Goal: Transaction & Acquisition: Purchase product/service

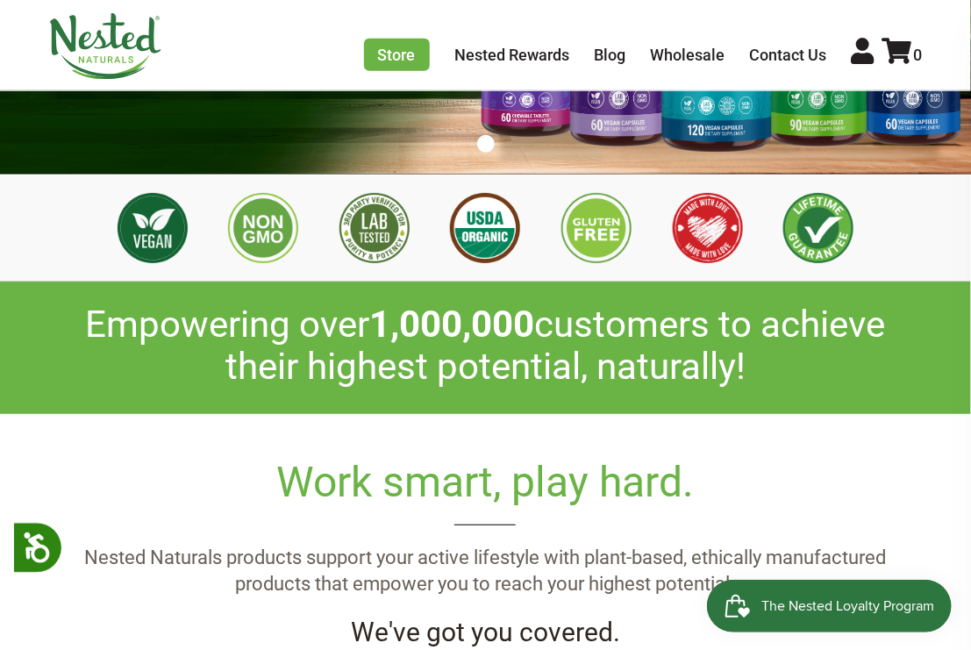
scroll to position [110, 0]
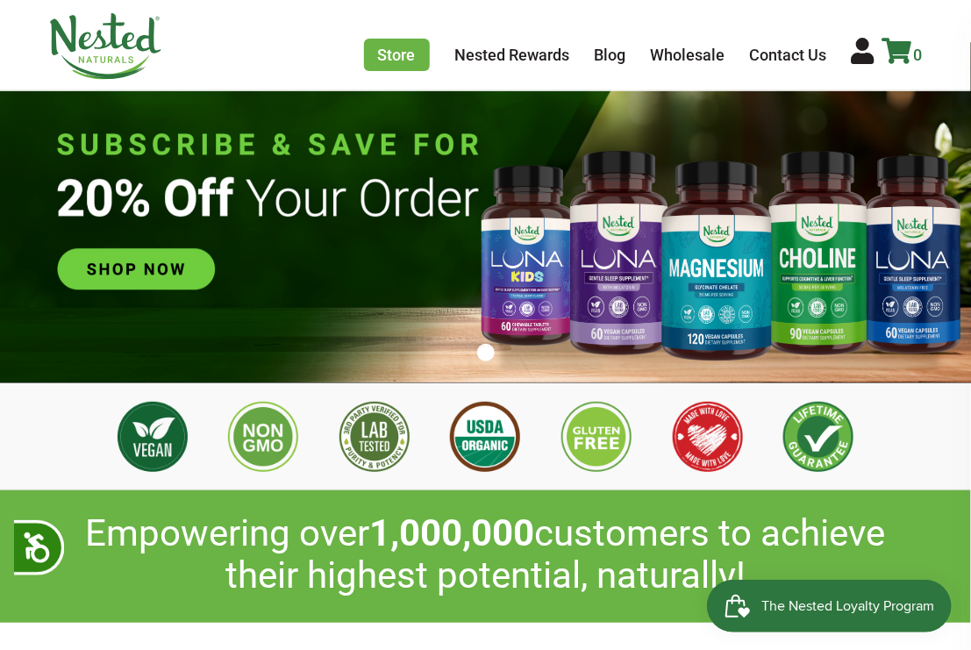
click at [137, 53] on span "0" at bounding box center [918, 55] width 9 height 18
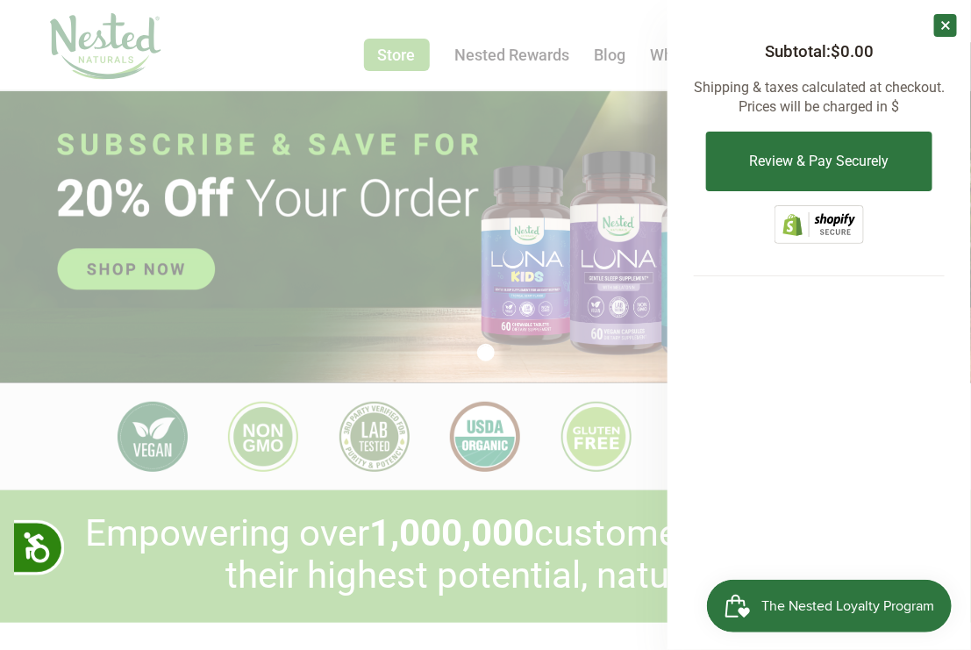
scroll to position [0, 1089]
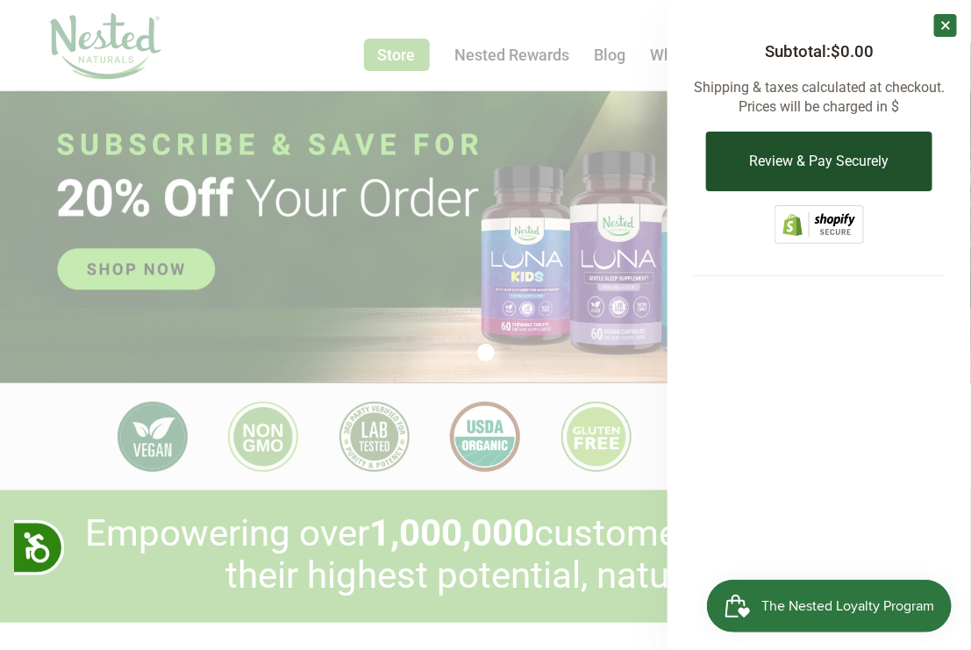
click at [137, 160] on button "Review & Pay Securely" at bounding box center [818, 162] width 225 height 60
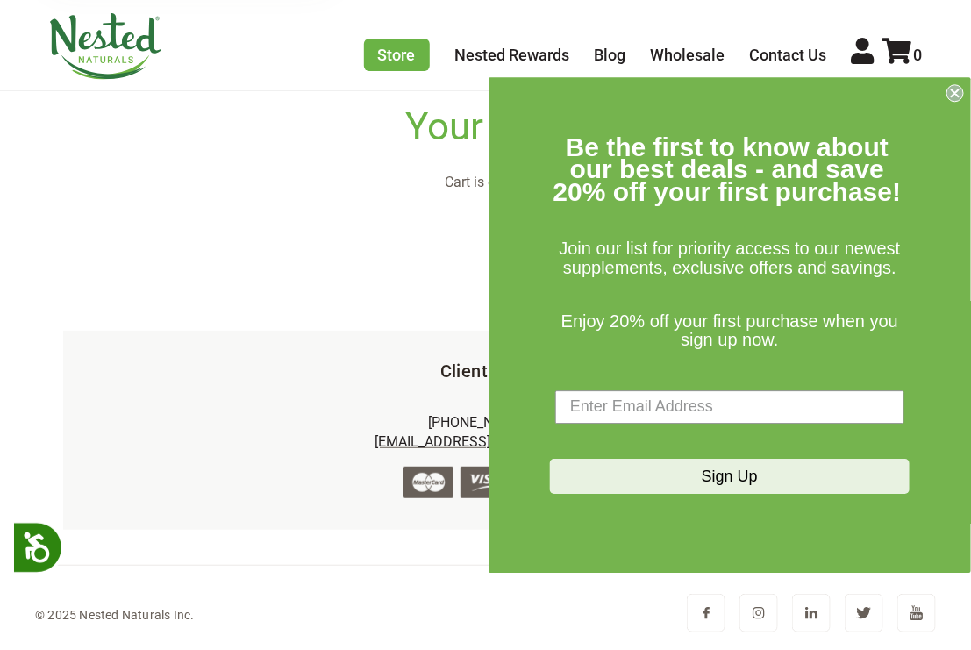
click at [496, 172] on div "Close dialog Be the first to know about our best deals - and save 20% off your …" at bounding box center [730, 325] width 482 height 496
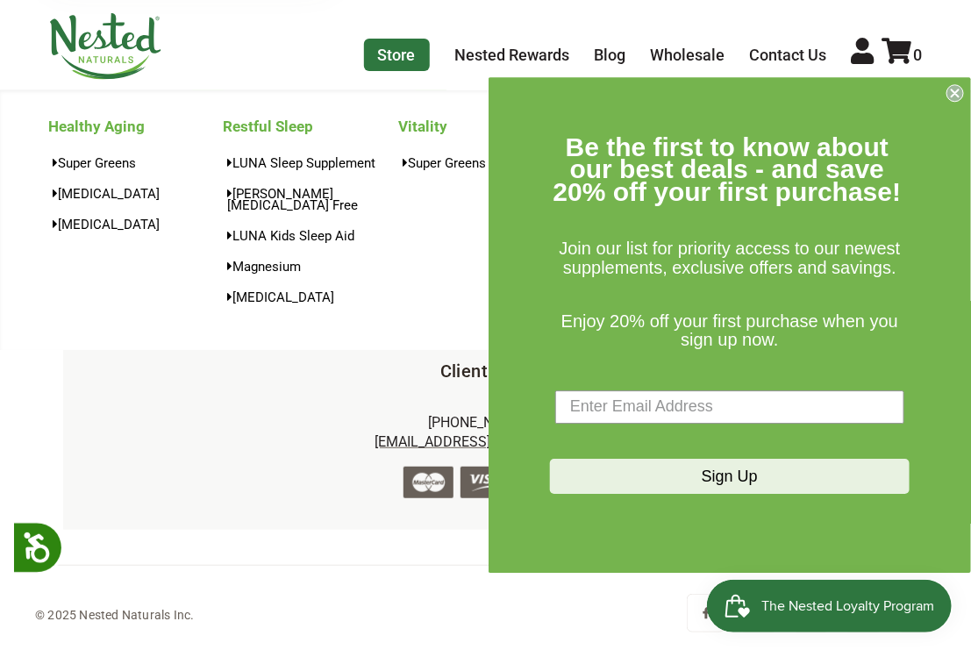
click at [397, 61] on link "Store" at bounding box center [397, 55] width 66 height 32
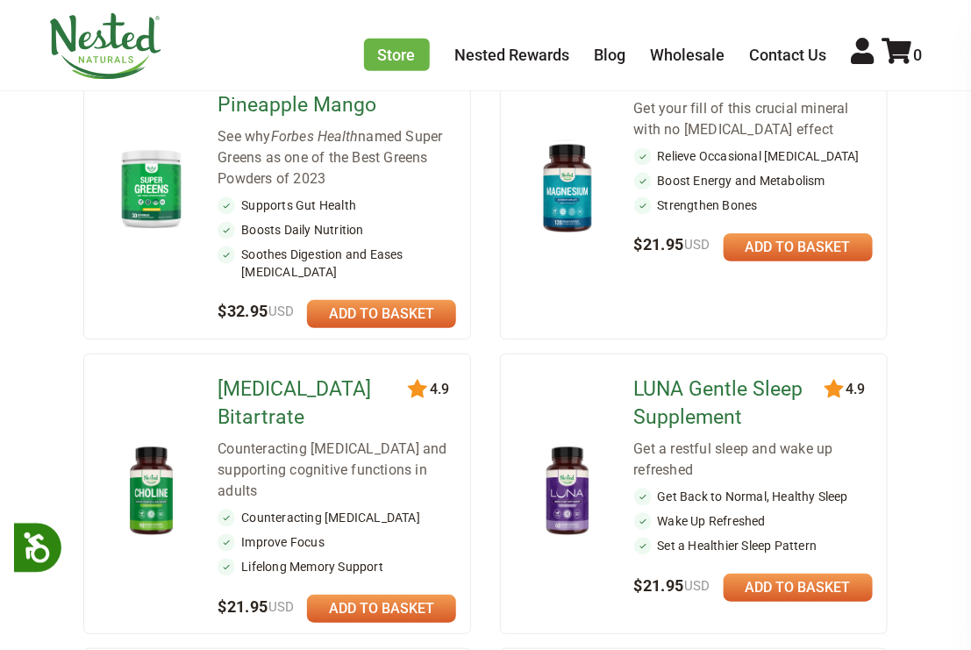
click at [396, 300] on link at bounding box center [381, 314] width 149 height 28
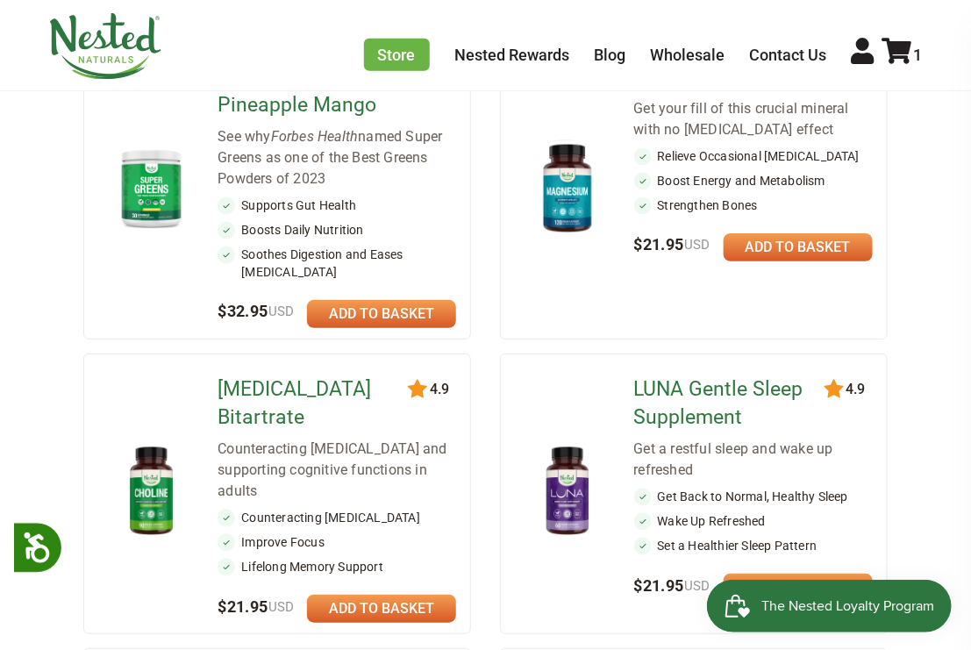
click at [791, 257] on link at bounding box center [798, 247] width 149 height 28
click at [897, 42] on icon at bounding box center [897, 51] width 30 height 26
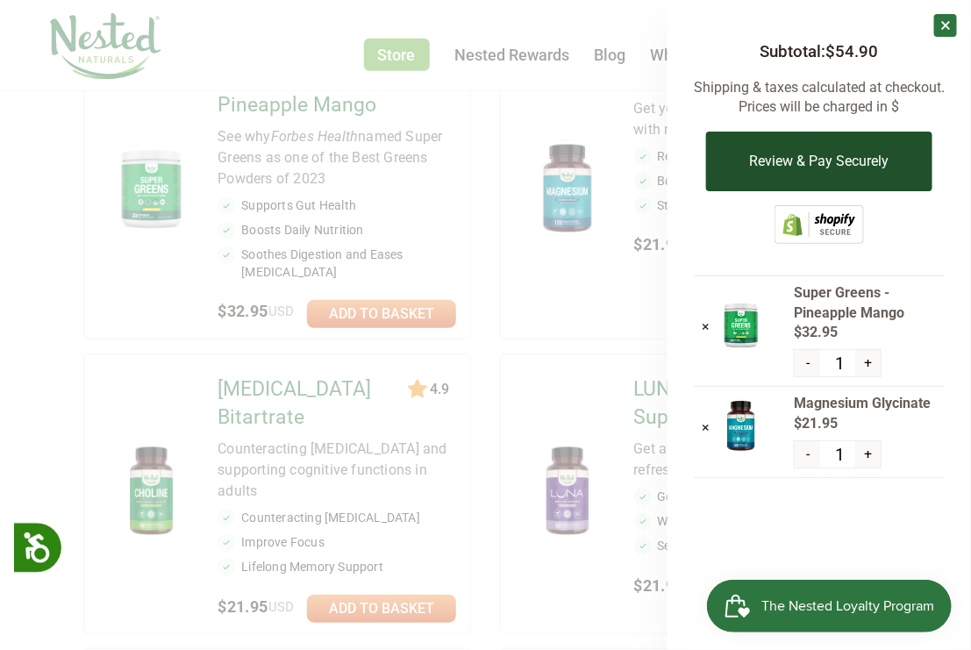
click at [813, 158] on button "Review & Pay Securely" at bounding box center [818, 162] width 225 height 60
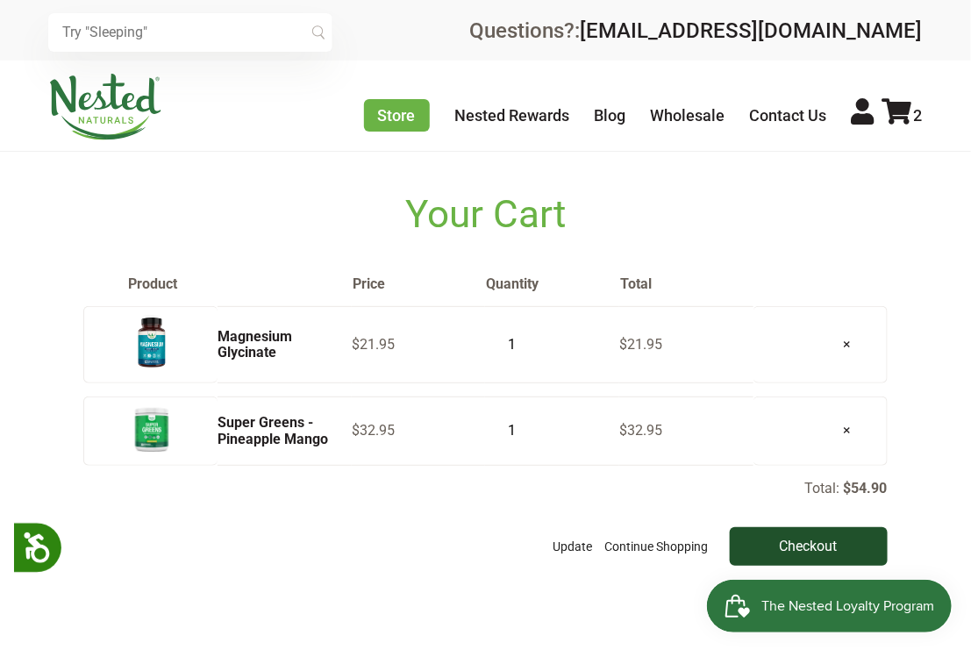
click at [851, 539] on input "Checkout" at bounding box center [809, 546] width 158 height 39
